Goal: Task Accomplishment & Management: Use online tool/utility

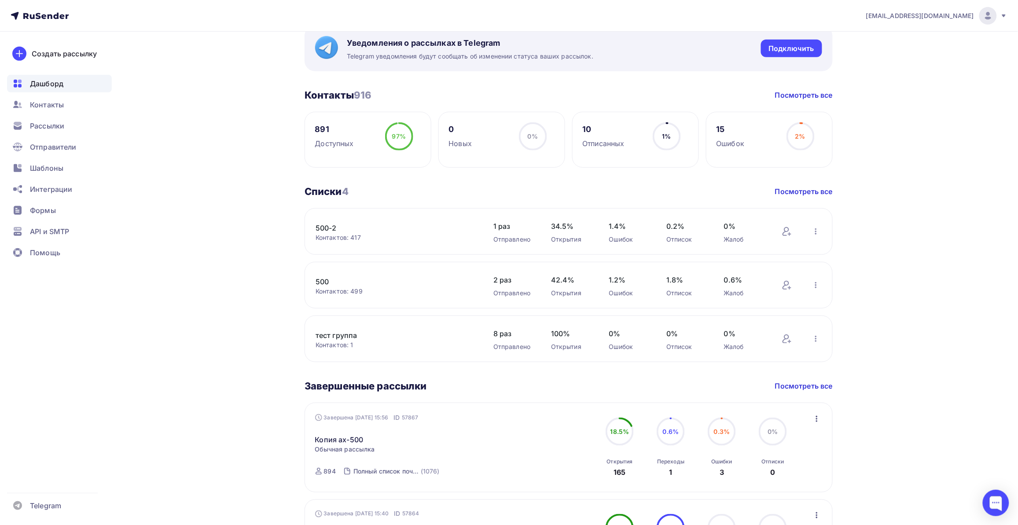
scroll to position [220, 0]
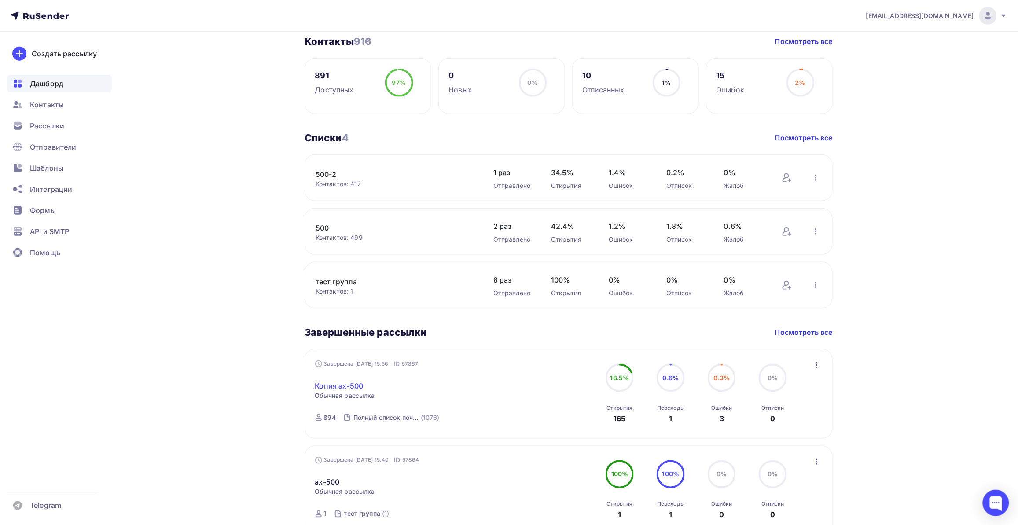
click at [352, 386] on link "Копия ах-500" at bounding box center [339, 386] width 48 height 11
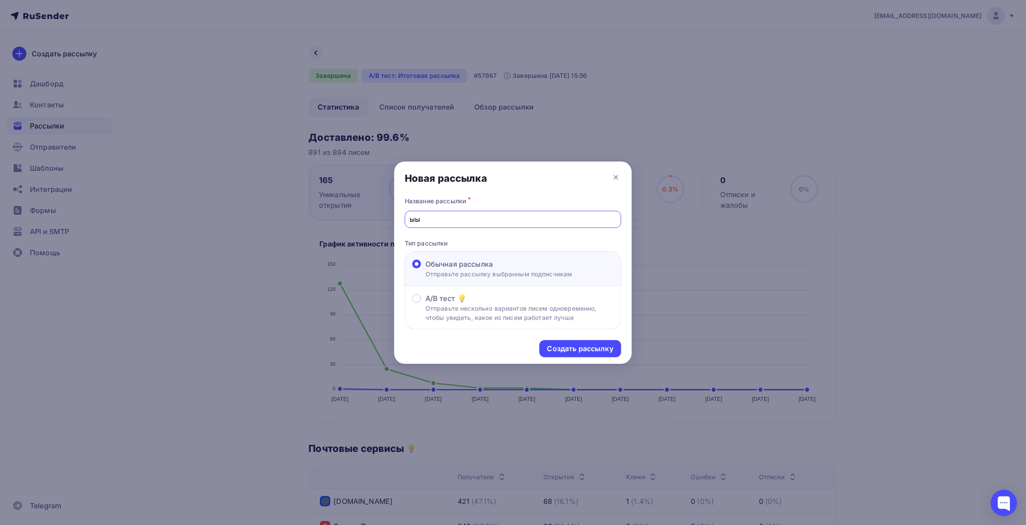
drag, startPoint x: 460, startPoint y: 220, endPoint x: 356, endPoint y: 222, distance: 103.8
click at [356, 222] on div "Новая рассылка Название рассылки * ыы Тип рассылки Обычная рассылка Отправьте р…" at bounding box center [513, 262] width 1026 height 525
drag, startPoint x: 428, startPoint y: 216, endPoint x: 384, endPoint y: 218, distance: 44.0
click at [384, 218] on div "Новая рассылка Название рассылки * x Тип рассылки Обычная рассылка Отправьте ра…" at bounding box center [513, 262] width 1026 height 525
type input "чл ss стойки"
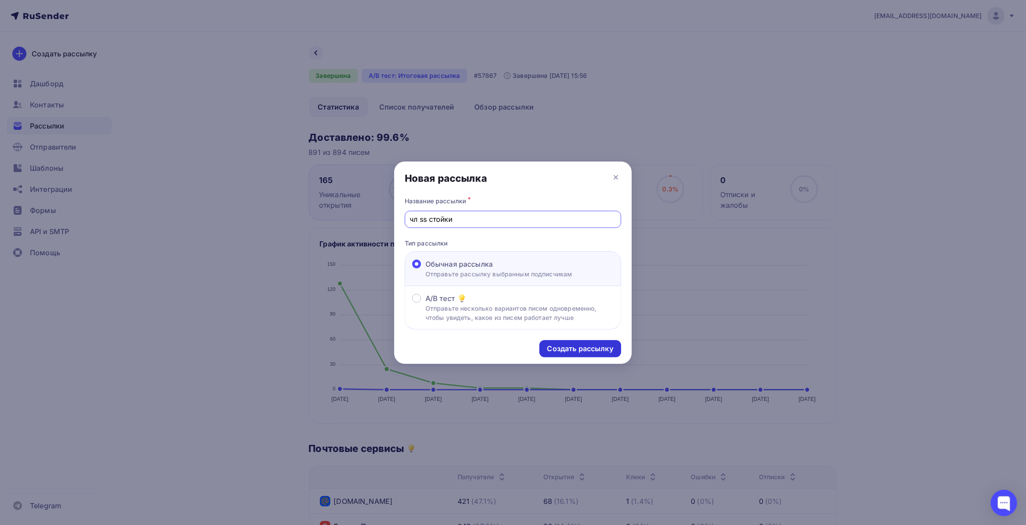
click at [572, 348] on div "Создать рассылку" at bounding box center [580, 349] width 66 height 10
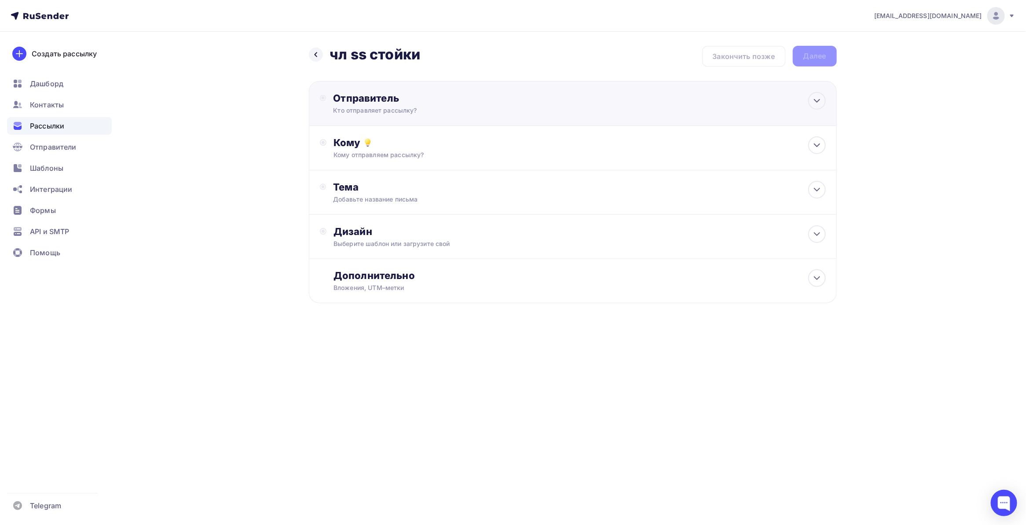
click at [466, 104] on div "Отправитель Кто отправляет рассылку? Email * bazovayad@yandex.ru shop@bazavet.r…" at bounding box center [428, 103] width 190 height 23
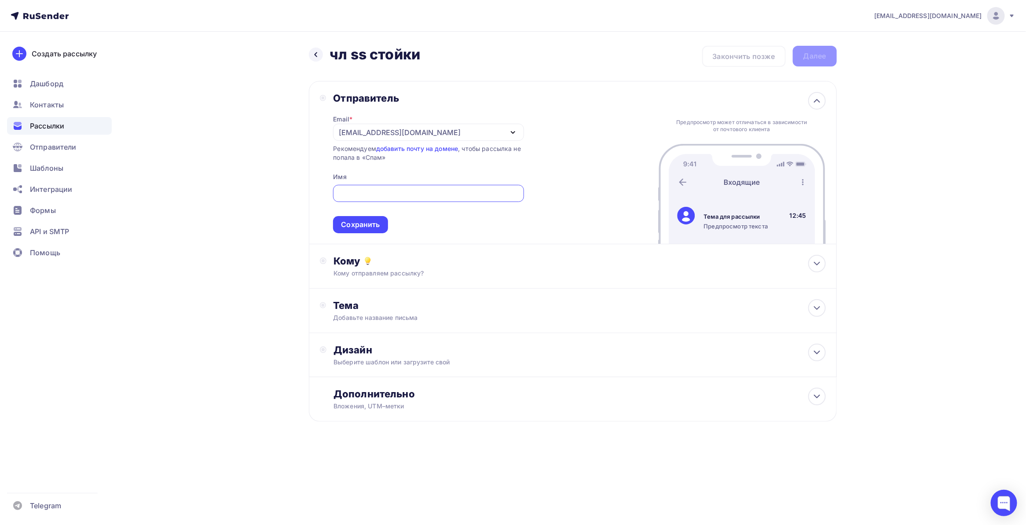
click at [369, 135] on div "[EMAIL_ADDRESS][DOMAIN_NAME]" at bounding box center [400, 132] width 122 height 11
click at [379, 159] on div "shop@bazavet.ru" at bounding box center [406, 158] width 124 height 11
click at [371, 197] on input "text" at bounding box center [428, 193] width 180 height 11
type input "bazavet.ru"
click at [384, 226] on div "Сохранить" at bounding box center [360, 224] width 55 height 17
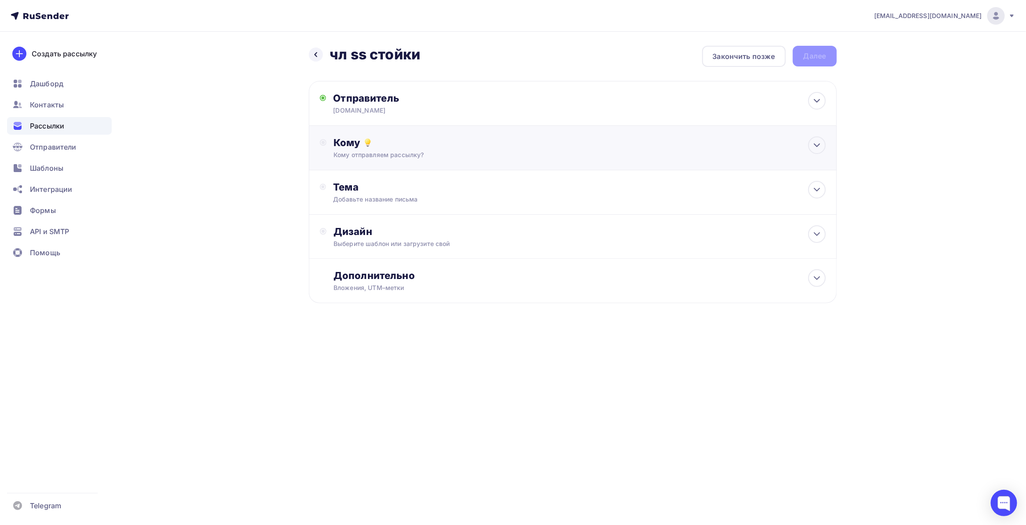
click at [432, 150] on div "Кому отправляем рассылку?" at bounding box center [554, 154] width 443 height 9
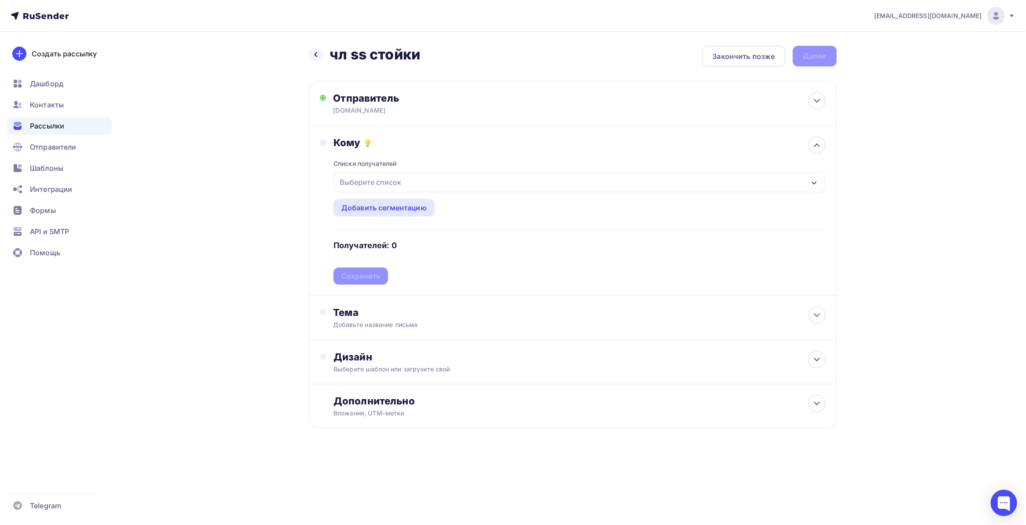
click at [389, 176] on div "Выберите список" at bounding box center [370, 182] width 69 height 16
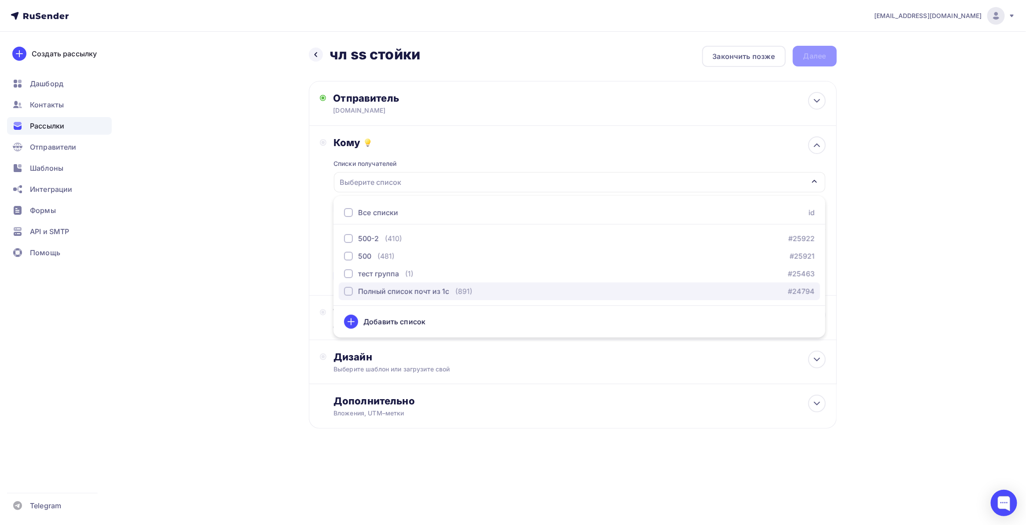
click at [368, 286] on div "Полный список почт из 1с" at bounding box center [403, 291] width 91 height 11
click at [253, 348] on div "Назад чл ss стойки чл ss стойки Закончить позже Далее Отправитель bazavet.ru Em…" at bounding box center [513, 259] width 721 height 454
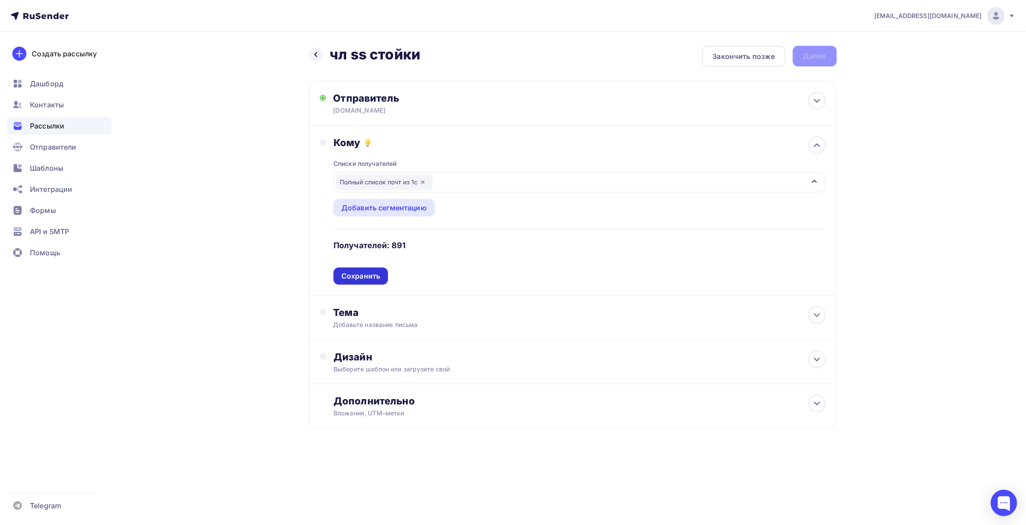
click at [370, 272] on div "Сохранить" at bounding box center [360, 276] width 39 height 10
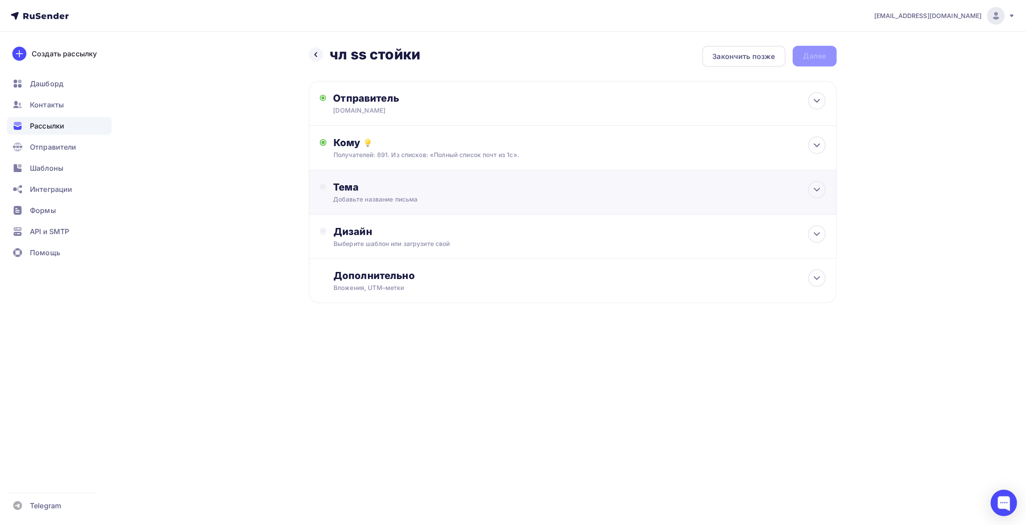
click at [383, 199] on div "Добавьте название письма" at bounding box center [411, 199] width 157 height 9
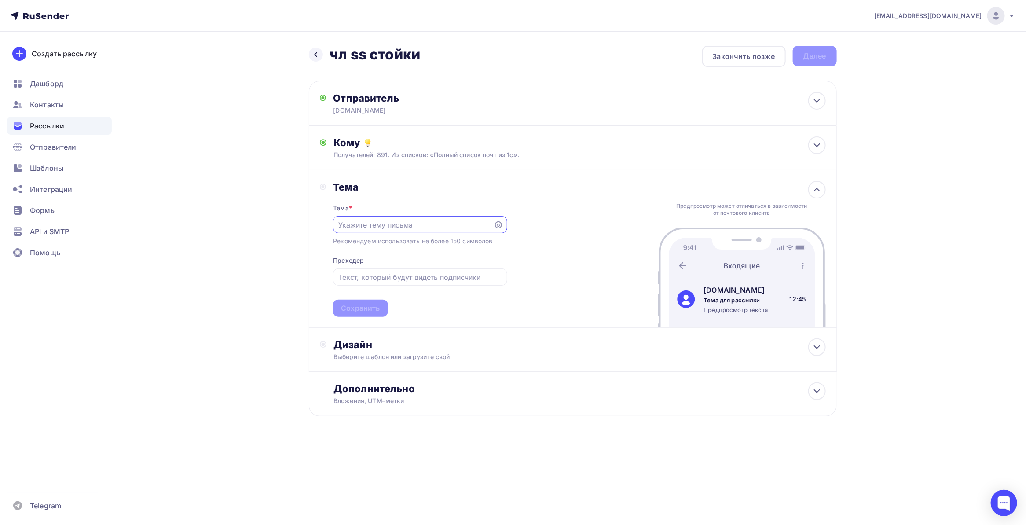
click at [413, 225] on input "text" at bounding box center [413, 225] width 150 height 11
click at [410, 225] on input "text" at bounding box center [413, 225] width 150 height 11
click at [392, 344] on div "Дизайн" at bounding box center [579, 344] width 492 height 12
click at [383, 378] on div "Выбрать шаблон" at bounding box center [371, 380] width 61 height 10
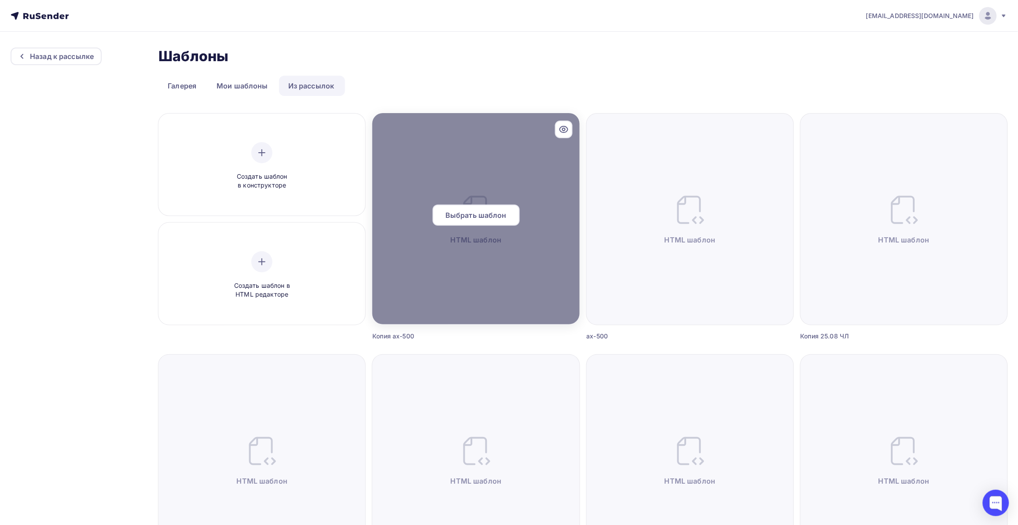
click at [487, 214] on span "Выбрать шаблон" at bounding box center [475, 215] width 61 height 11
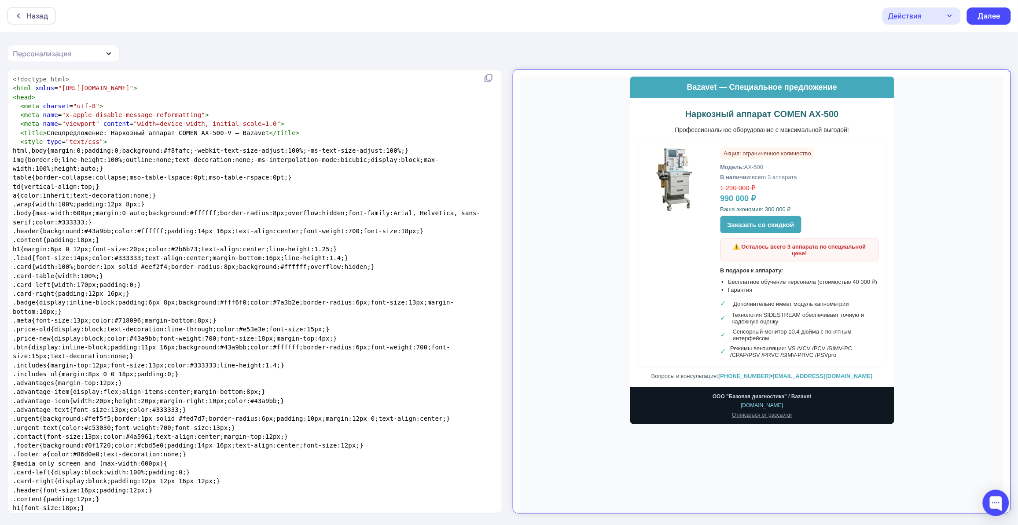
click at [172, 107] on pre "< meta charset = "utf-8" >" at bounding box center [252, 106] width 483 height 9
type textarea "<!doctype html> <html xmlns="http://www.w3.org/1999/xhtml"> <head> <meta charse…"
